Goal: Task Accomplishment & Management: Complete application form

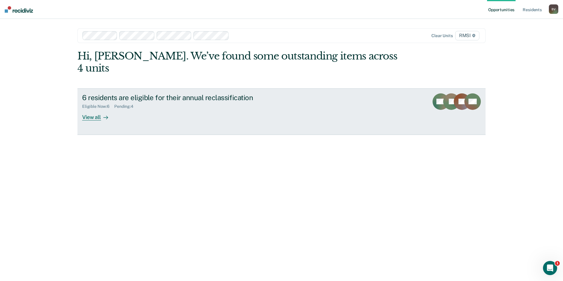
click at [433, 96] on icon at bounding box center [440, 108] width 27 height 24
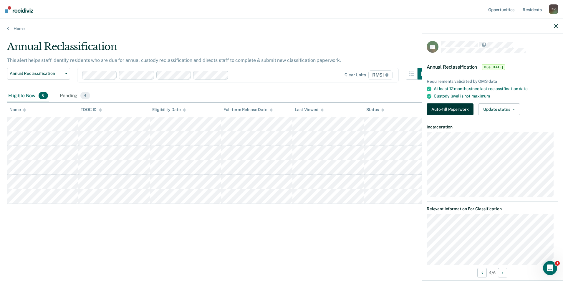
click at [437, 110] on button "Auto-fill Paperwork" at bounding box center [450, 109] width 47 height 12
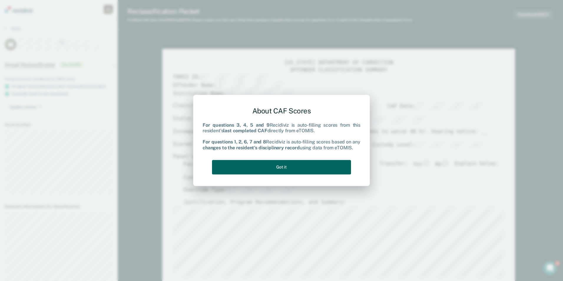
click at [276, 167] on button "Got it" at bounding box center [281, 167] width 139 height 14
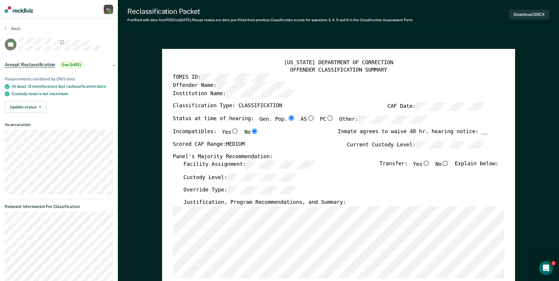
click at [449, 163] on input "No" at bounding box center [445, 162] width 8 height 5
type textarea "x"
radio input "true"
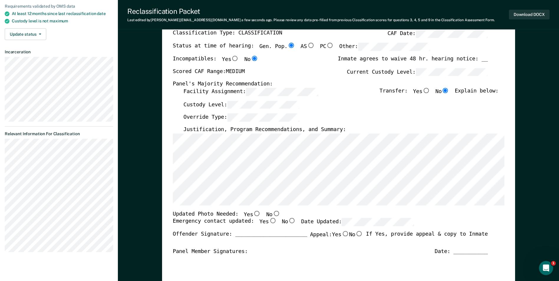
scroll to position [118, 0]
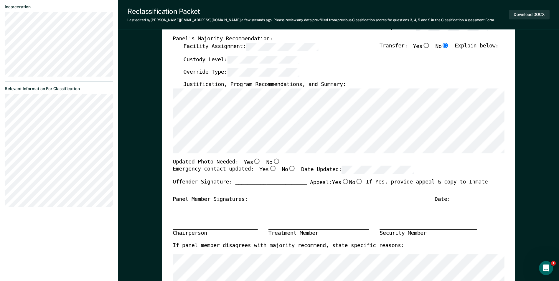
click at [272, 160] on input "No" at bounding box center [276, 160] width 8 height 5
type textarea "x"
radio input "true"
click at [269, 168] on input "Yes" at bounding box center [273, 168] width 8 height 5
type textarea "x"
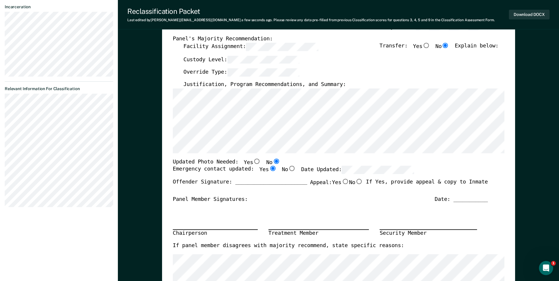
radio input "true"
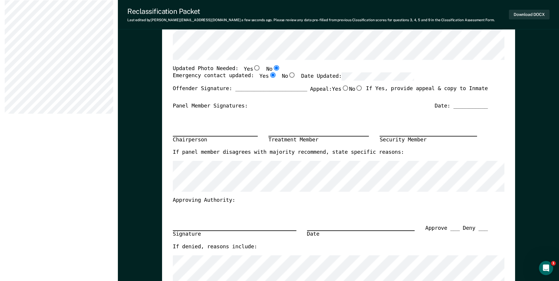
scroll to position [29, 0]
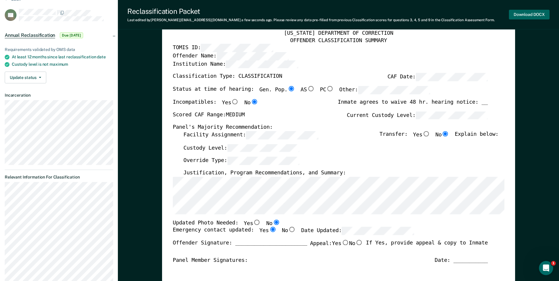
click at [524, 11] on button "Download DOCX" at bounding box center [528, 15] width 41 height 10
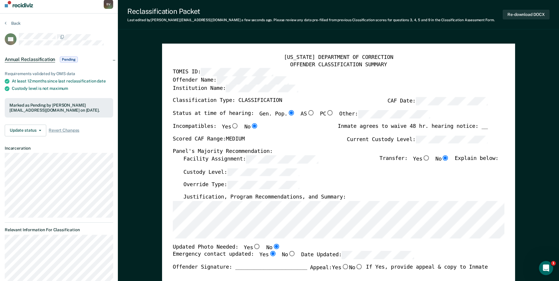
scroll to position [0, 0]
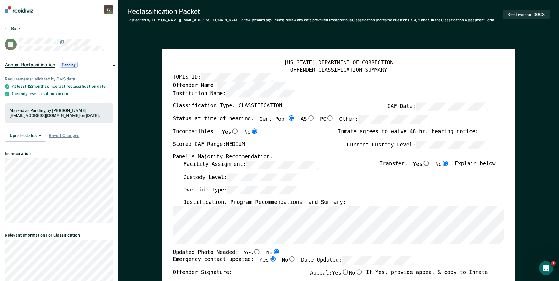
click at [13, 27] on button "Back" at bounding box center [13, 28] width 16 height 5
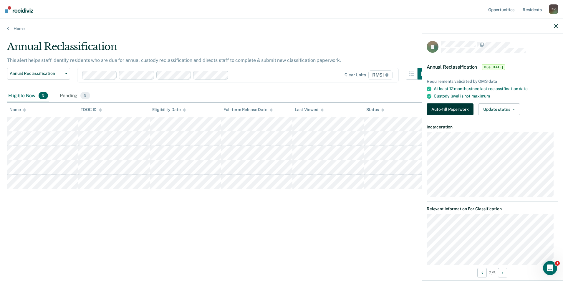
click at [452, 104] on button "Auto-fill Paperwork" at bounding box center [450, 109] width 47 height 12
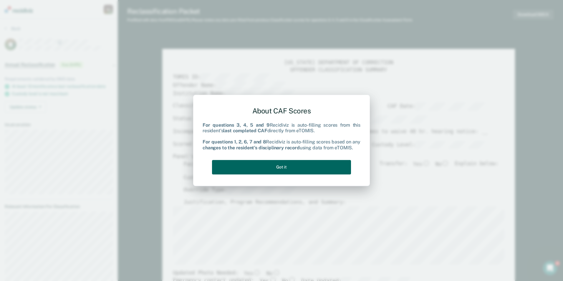
click at [284, 164] on button "Got it" at bounding box center [281, 167] width 139 height 14
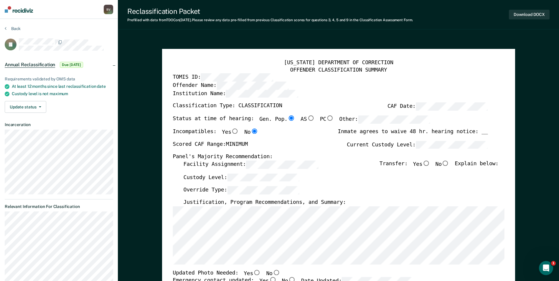
click at [448, 162] on input "No" at bounding box center [445, 162] width 8 height 5
type textarea "x"
radio input "true"
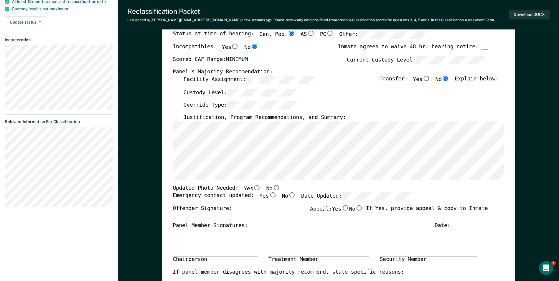
scroll to position [88, 0]
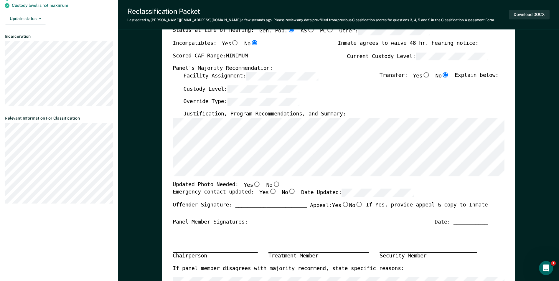
drag, startPoint x: 252, startPoint y: 206, endPoint x: 253, endPoint y: 200, distance: 6.3
click at [252, 206] on div "Offender Signature: _______________________ Appeal: Yes No If Yes, provide appe…" at bounding box center [330, 210] width 315 height 17
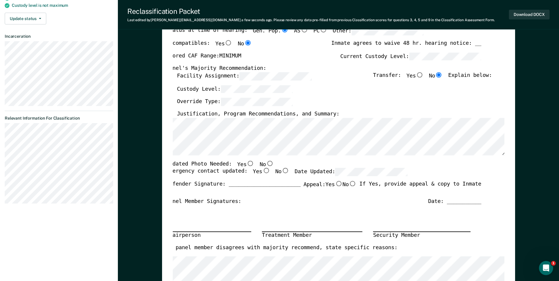
scroll to position [0, 4]
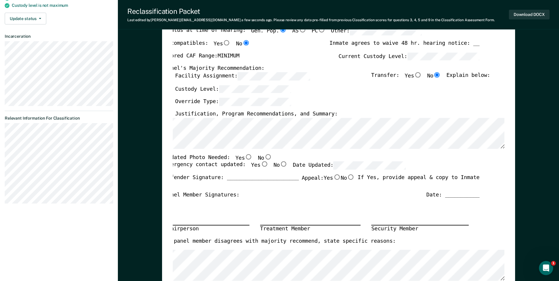
click at [264, 156] on input "No" at bounding box center [268, 156] width 8 height 5
type textarea "x"
radio input "true"
click at [260, 163] on input "Yes" at bounding box center [264, 164] width 8 height 5
type textarea "x"
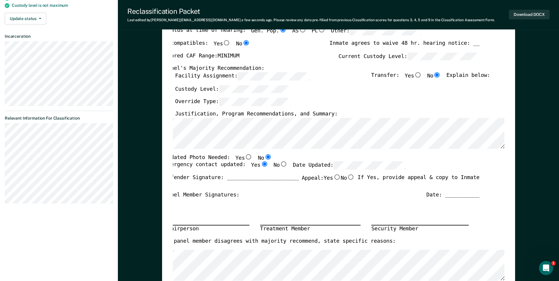
radio input "true"
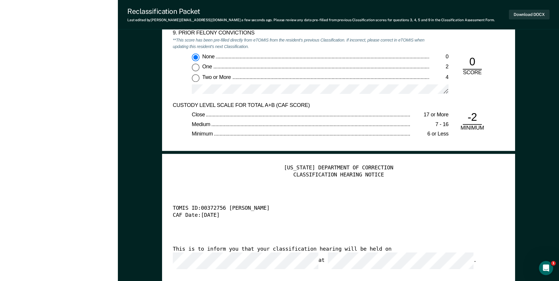
scroll to position [1207, 0]
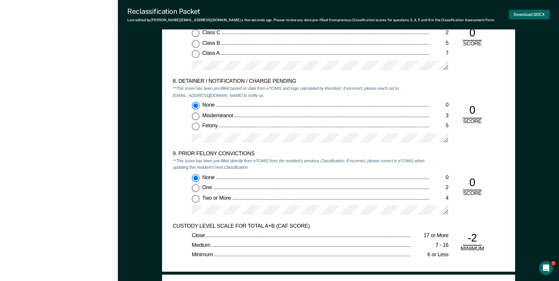
click at [526, 13] on button "Download DOCX" at bounding box center [528, 15] width 41 height 10
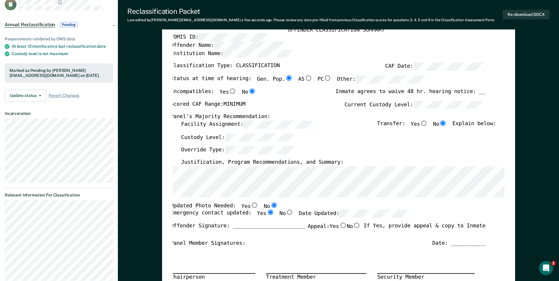
scroll to position [0, 0]
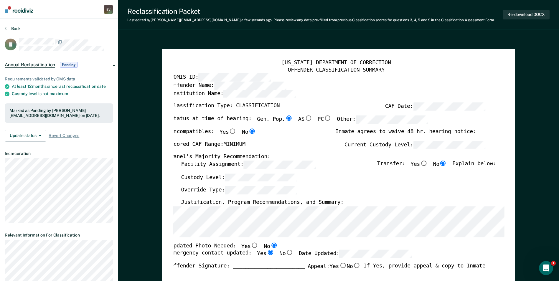
click at [7, 27] on button "Back" at bounding box center [13, 28] width 16 height 5
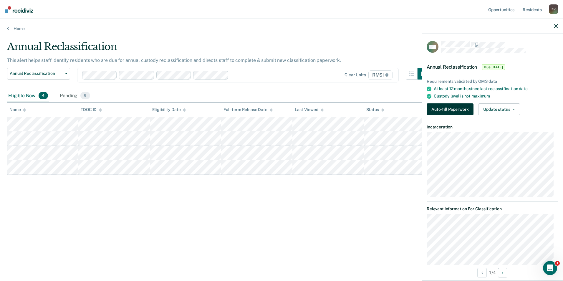
click at [450, 109] on button "Auto-fill Paperwork" at bounding box center [450, 109] width 47 height 12
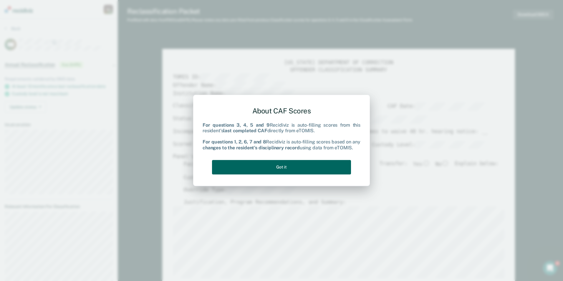
click at [292, 164] on button "Got it" at bounding box center [281, 167] width 139 height 14
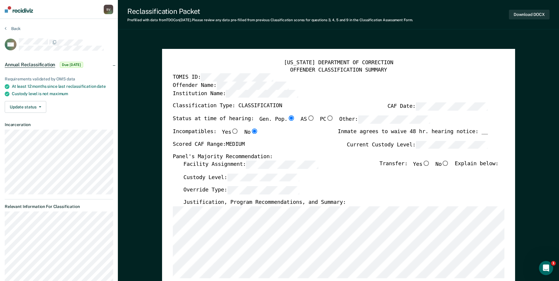
click at [448, 161] on input "No" at bounding box center [445, 162] width 8 height 5
type textarea "x"
radio input "true"
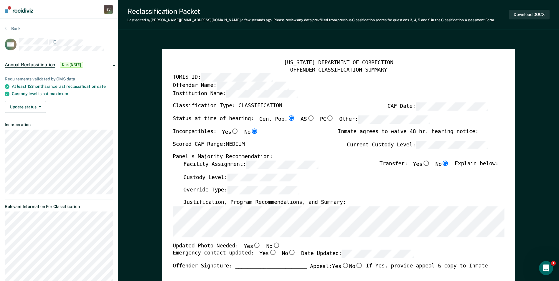
click at [272, 245] on input "No" at bounding box center [276, 244] width 8 height 5
type textarea "x"
radio input "true"
click at [269, 251] on input "Yes" at bounding box center [273, 252] width 8 height 5
type textarea "x"
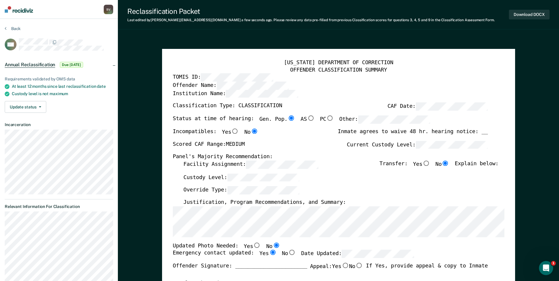
radio input "true"
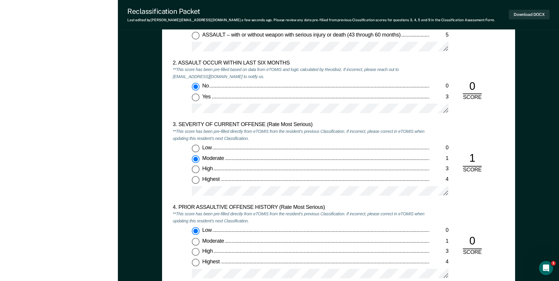
scroll to position [648, 0]
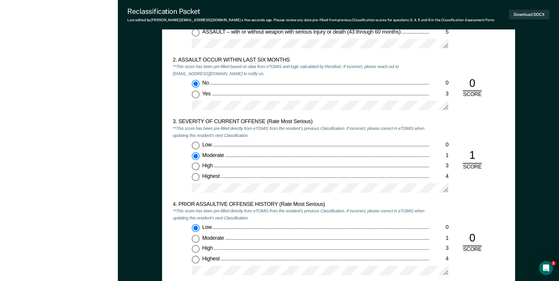
click at [273, 180] on label "Highest 4" at bounding box center [320, 177] width 256 height 8
click at [199, 180] on input "Highest 4" at bounding box center [196, 177] width 8 height 8
type textarea "x"
radio input "false"
radio input "true"
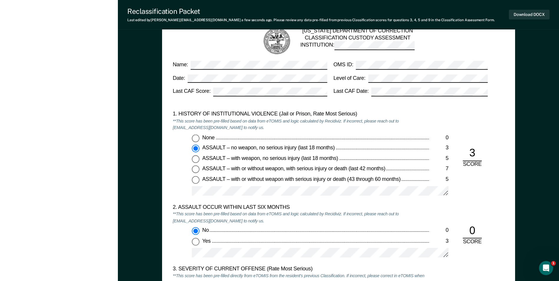
scroll to position [471, 0]
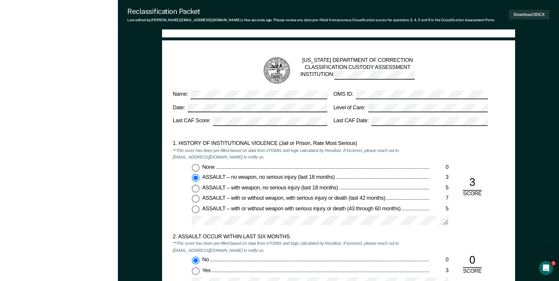
click at [291, 184] on div "None 0 ASSAULT – no weapon, no serious injury (last 18 months) 3 ASSAULT – with…" at bounding box center [301, 197] width 256 height 67
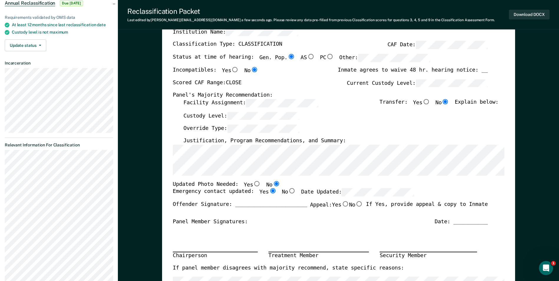
scroll to position [0, 0]
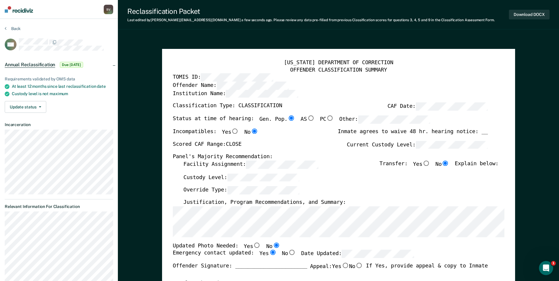
click at [4, 27] on section "Back CM Annual Reclassification Due [DATE] Requirements validated by OMS data A…" at bounding box center [59, 195] width 118 height 352
click at [6, 29] on icon at bounding box center [6, 28] width 2 height 5
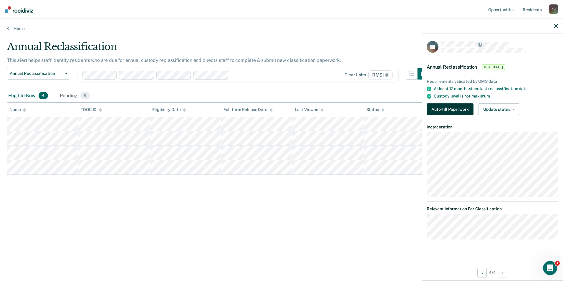
click at [451, 112] on button "Auto-fill Paperwork" at bounding box center [450, 109] width 47 height 12
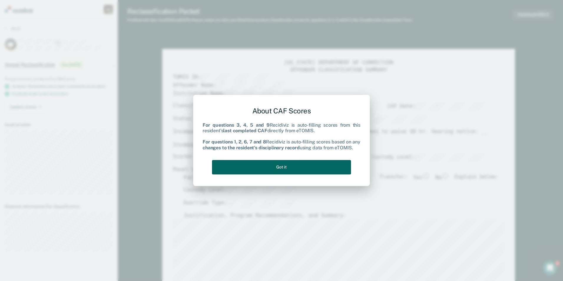
click at [285, 166] on button "Got it" at bounding box center [281, 167] width 139 height 14
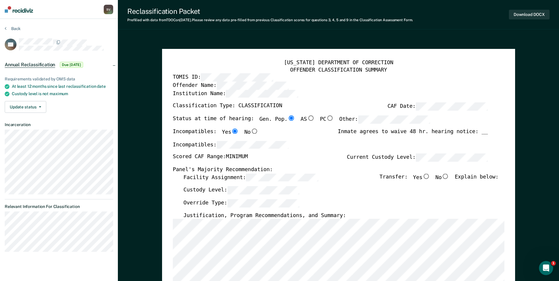
click at [449, 176] on input "No" at bounding box center [445, 175] width 8 height 5
type textarea "x"
radio input "true"
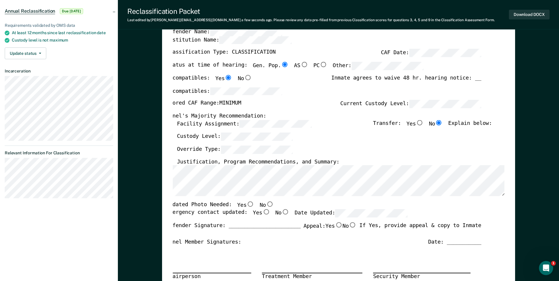
scroll to position [88, 0]
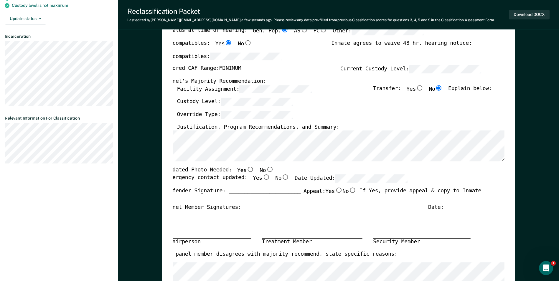
click at [266, 170] on input "No" at bounding box center [270, 169] width 8 height 5
type textarea "x"
radio input "true"
click at [262, 175] on input "Yes" at bounding box center [266, 176] width 8 height 5
type textarea "x"
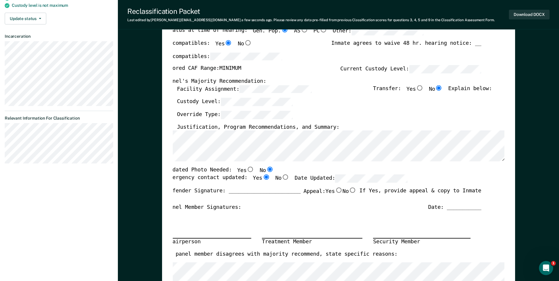
radio input "true"
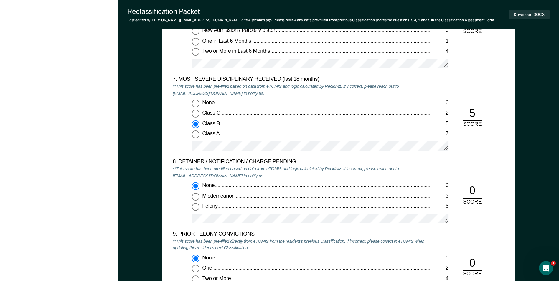
scroll to position [1148, 0]
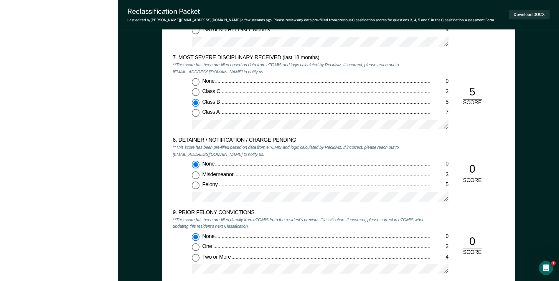
click at [356, 165] on div "None" at bounding box center [315, 163] width 227 height 7
click at [199, 165] on input "None 0" at bounding box center [196, 164] width 8 height 8
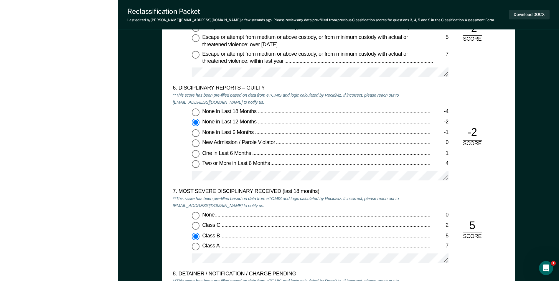
scroll to position [854, 0]
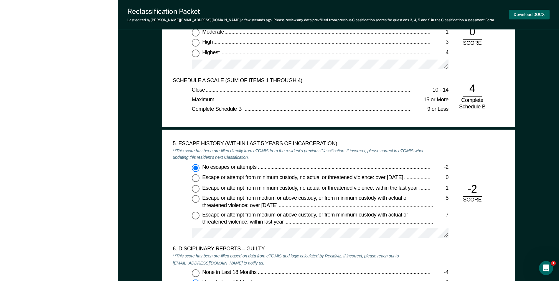
click at [516, 13] on button "Download DOCX" at bounding box center [528, 15] width 41 height 10
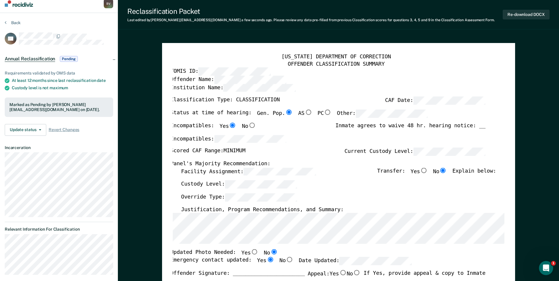
scroll to position [0, 0]
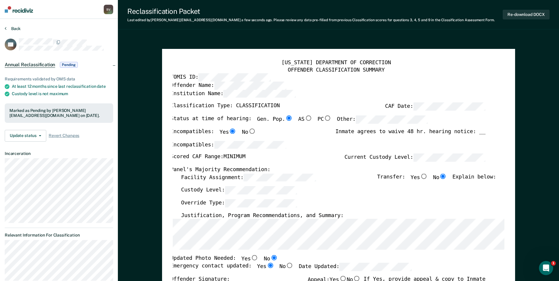
click at [11, 26] on button "Back" at bounding box center [13, 28] width 16 height 5
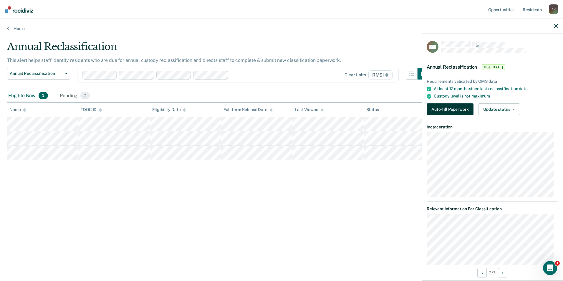
click at [438, 109] on button "Auto-fill Paperwork" at bounding box center [450, 109] width 47 height 12
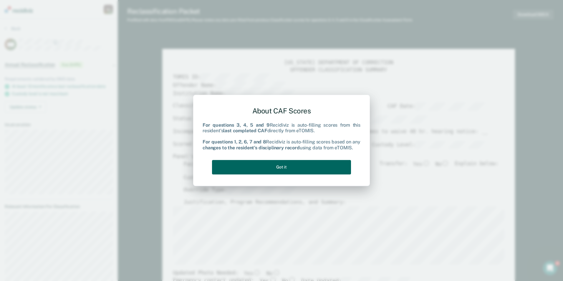
click at [286, 165] on button "Got it" at bounding box center [281, 167] width 139 height 14
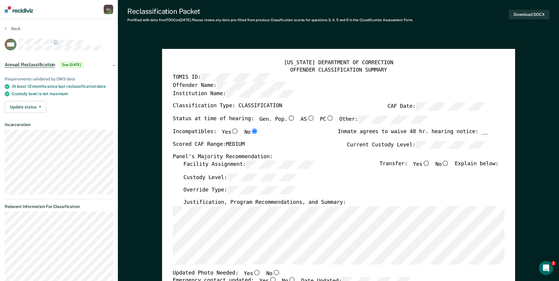
click at [449, 162] on input "No" at bounding box center [445, 162] width 8 height 5
type textarea "x"
radio input "true"
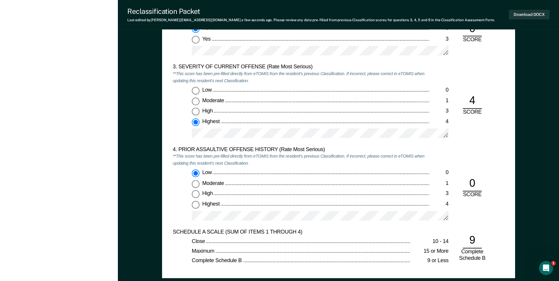
scroll to position [677, 0]
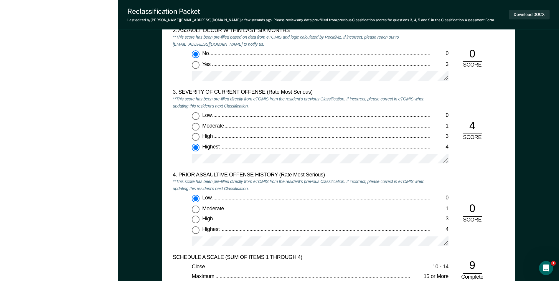
click at [264, 170] on div "3. SEVERITY OF CURRENT OFFENSE (Rate Most Serious) **This score has been pre-fi…" at bounding box center [301, 130] width 256 height 82
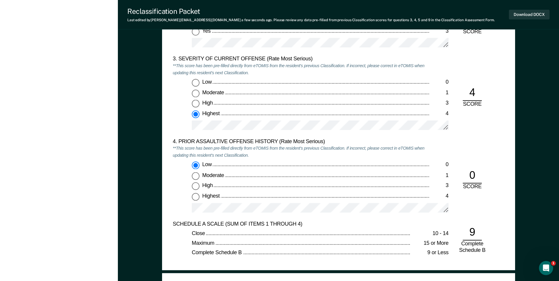
scroll to position [618, 0]
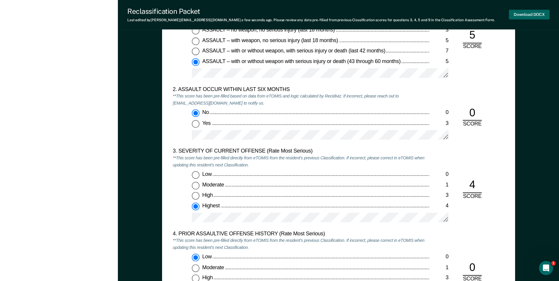
click at [526, 17] on button "Download DOCX" at bounding box center [528, 15] width 41 height 10
drag, startPoint x: 264, startPoint y: 80, endPoint x: 274, endPoint y: 78, distance: 9.3
click at [264, 80] on div at bounding box center [320, 75] width 256 height 15
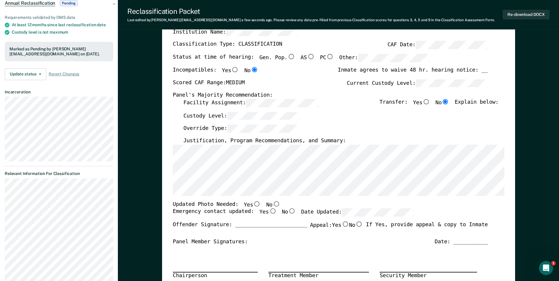
scroll to position [0, 0]
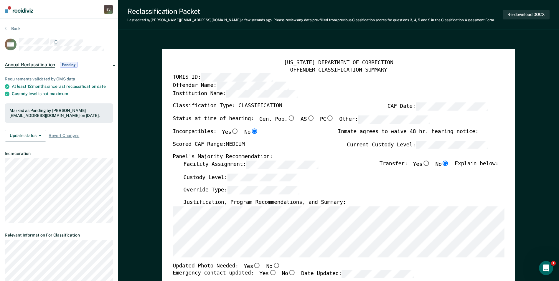
click at [272, 266] on input "No" at bounding box center [276, 264] width 8 height 5
type textarea "x"
radio input "true"
click at [269, 273] on input "Yes" at bounding box center [273, 272] width 8 height 5
type textarea "x"
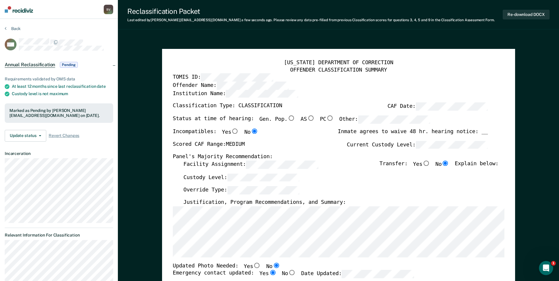
radio input "true"
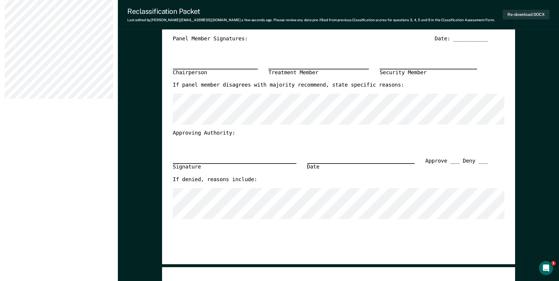
scroll to position [265, 0]
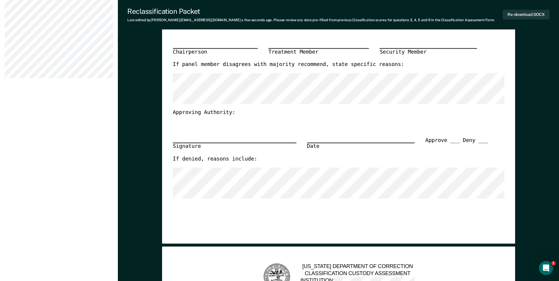
click at [330, 221] on div "[US_STATE] DEPARTMENT OF CORRECTION OFFENDER CLASSIFICATION SUMMARY TOMIS ID: O…" at bounding box center [338, 13] width 331 height 438
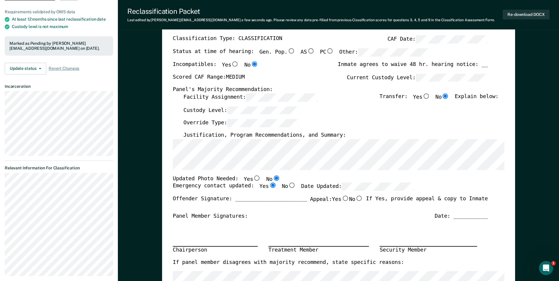
scroll to position [59, 0]
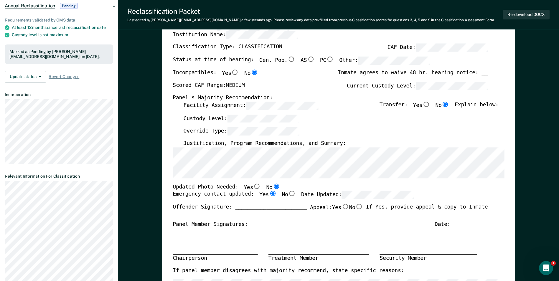
click at [490, 180] on div "[US_STATE] DEPARTMENT OF CORRECTION OFFENDER CLASSIFICATION SUMMARY TOMIS ID: O…" at bounding box center [338, 203] width 331 height 404
click at [334, 123] on div "Custody Level:" at bounding box center [340, 121] width 315 height 13
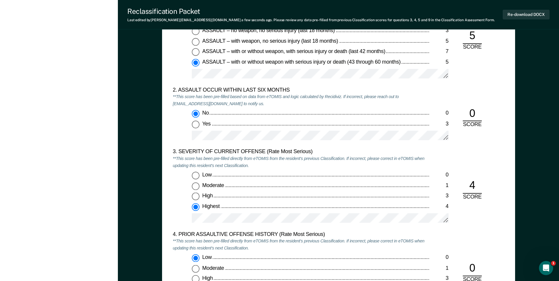
scroll to position [618, 0]
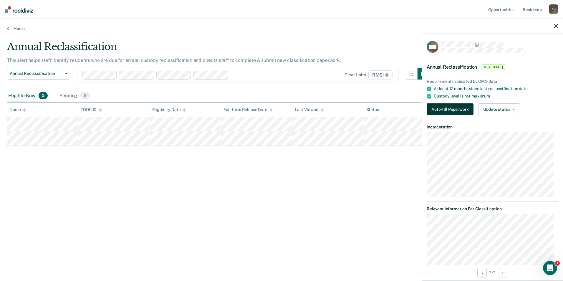
click at [438, 107] on button "Auto-fill Paperwork" at bounding box center [450, 109] width 47 height 12
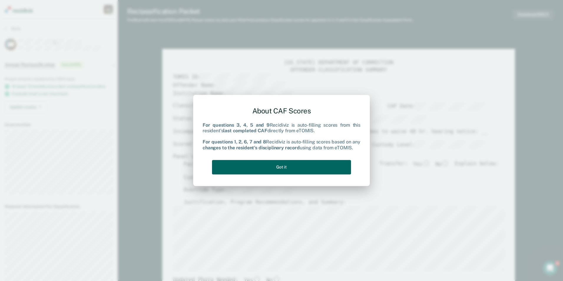
click at [282, 168] on button "Got it" at bounding box center [281, 167] width 139 height 14
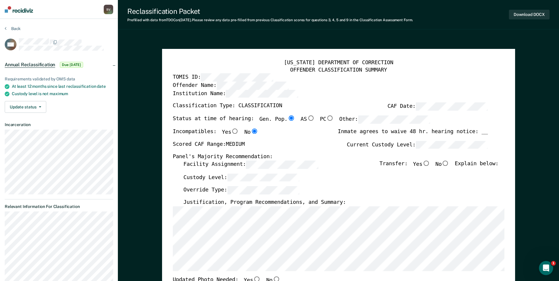
click at [264, 172] on div "Facility Assignment: Transfer: Yes No Explain below:" at bounding box center [340, 166] width 315 height 13
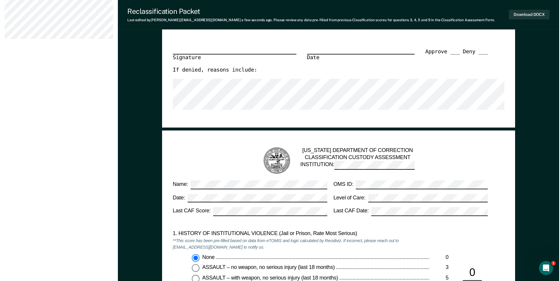
scroll to position [383, 0]
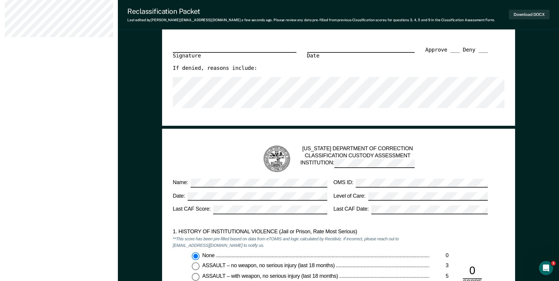
click at [428, 247] on div "1. HISTORY OF INSTITUTIONAL VIOLENCE (Jail or Prison, Rate Most Serious) **This…" at bounding box center [301, 274] width 256 height 93
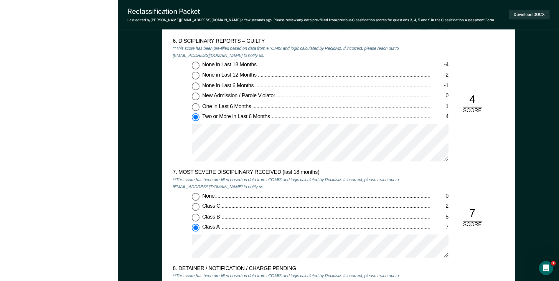
scroll to position [1031, 0]
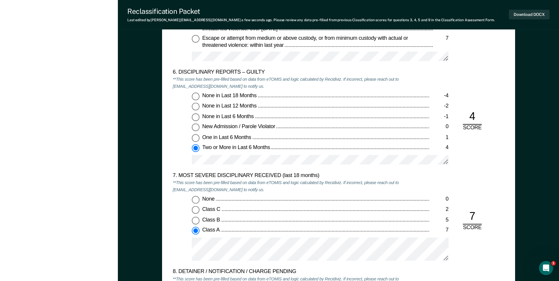
click at [248, 204] on div "None 0 Class C 2 Class B 5 Class A 7" at bounding box center [301, 231] width 256 height 70
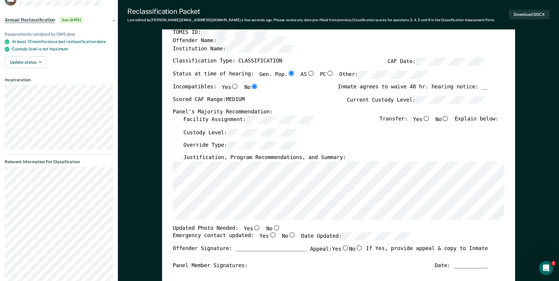
scroll to position [59, 0]
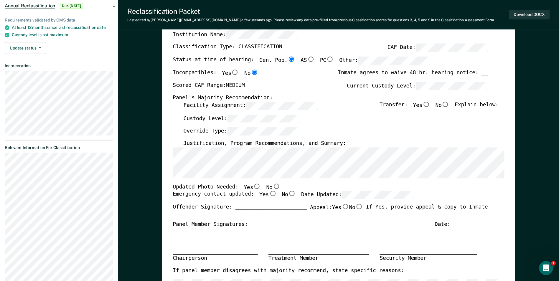
click at [272, 185] on input "No" at bounding box center [276, 185] width 8 height 5
type textarea "x"
radio input "true"
click at [269, 195] on input "Yes" at bounding box center [273, 193] width 8 height 5
type textarea "x"
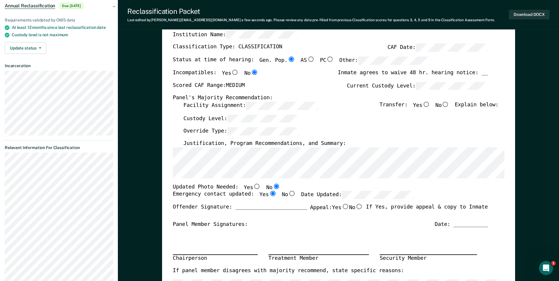
radio input "true"
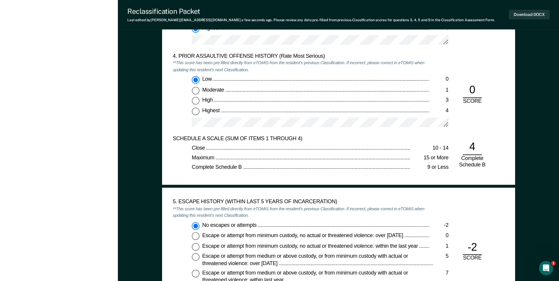
scroll to position [795, 0]
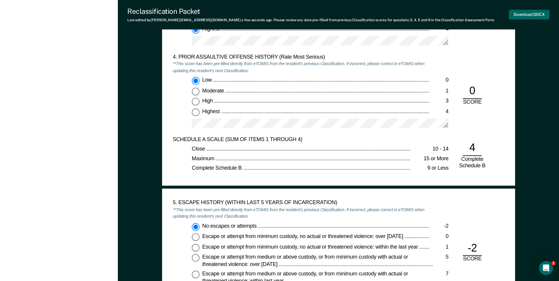
click at [515, 12] on button "Download DOCX" at bounding box center [528, 15] width 41 height 10
type textarea "x"
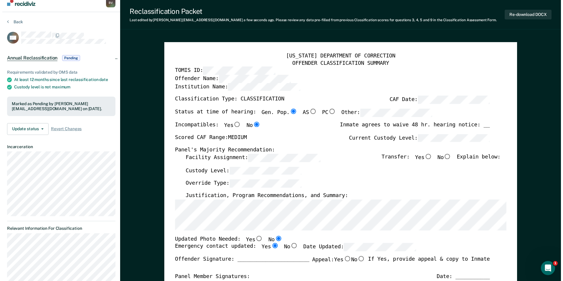
scroll to position [0, 0]
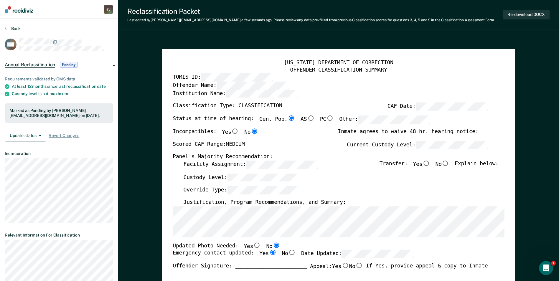
click at [14, 26] on button "Back" at bounding box center [13, 28] width 16 height 5
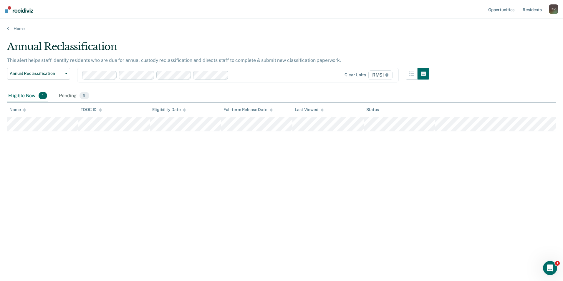
click at [41, 96] on span "1" at bounding box center [43, 96] width 9 height 8
click at [85, 97] on span "9" at bounding box center [83, 96] width 9 height 8
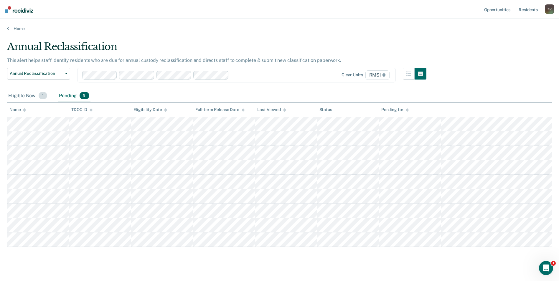
click at [41, 95] on span "1" at bounding box center [43, 96] width 9 height 8
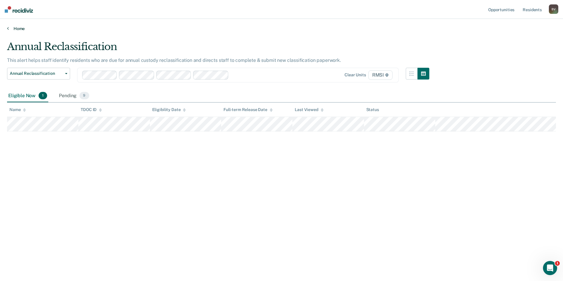
click at [7, 26] on icon at bounding box center [8, 28] width 2 height 5
